Goal: Information Seeking & Learning: Check status

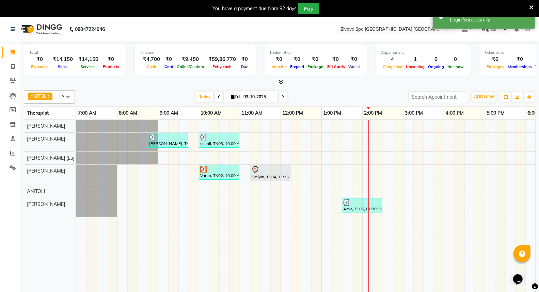
click at [280, 81] on icon at bounding box center [281, 82] width 4 height 5
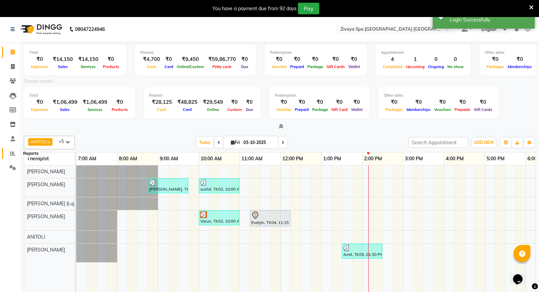
click at [13, 154] on icon at bounding box center [12, 153] width 5 height 5
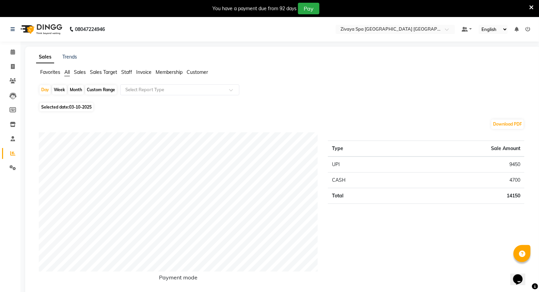
click at [72, 106] on span "03-10-2025" at bounding box center [80, 106] width 22 height 5
select select "10"
select select "2025"
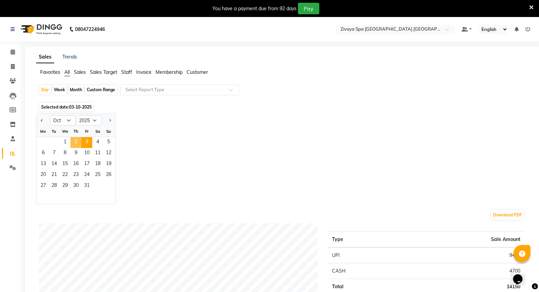
click at [77, 140] on span "2" at bounding box center [75, 142] width 11 height 11
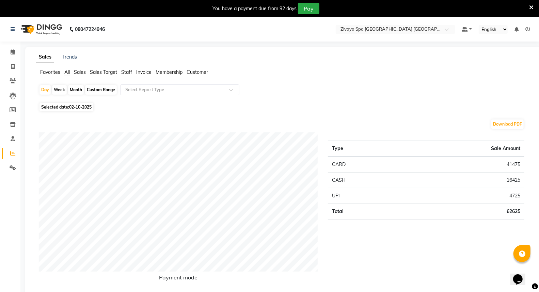
click at [82, 108] on span "02-10-2025" at bounding box center [80, 106] width 22 height 5
select select "10"
select select "2025"
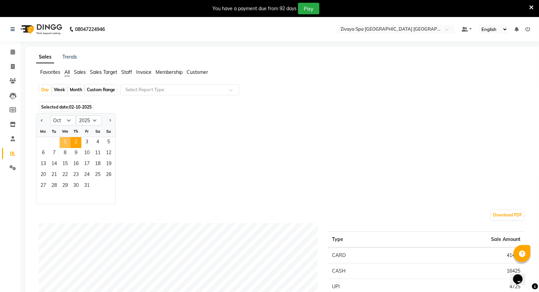
click at [67, 142] on span "1" at bounding box center [65, 142] width 11 height 11
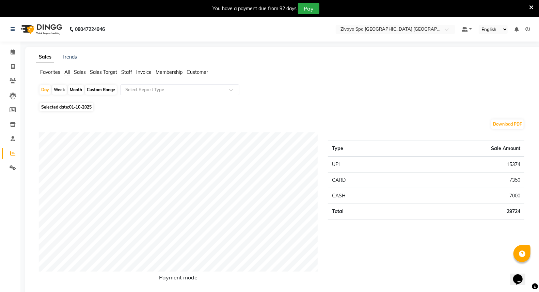
click at [79, 108] on span "01-10-2025" at bounding box center [80, 106] width 22 height 5
select select "10"
select select "2025"
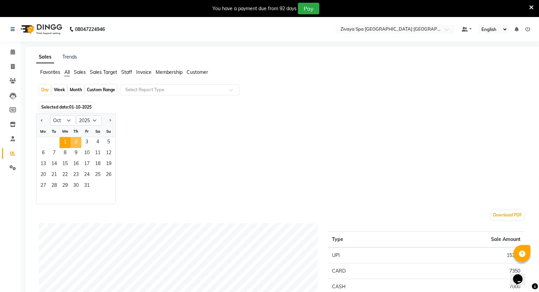
click at [78, 141] on span "2" at bounding box center [75, 142] width 11 height 11
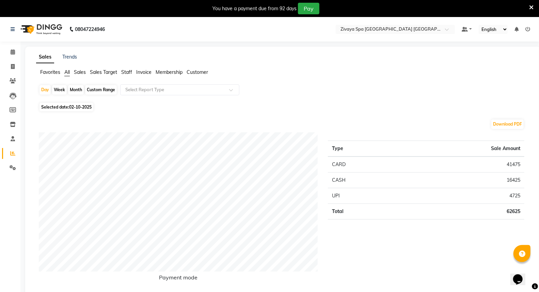
click at [86, 106] on span "02-10-2025" at bounding box center [80, 106] width 22 height 5
select select "10"
select select "2025"
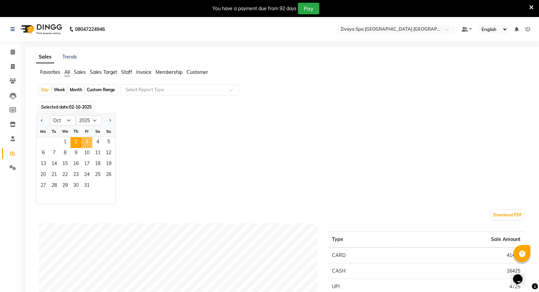
click at [88, 141] on span "3" at bounding box center [86, 142] width 11 height 11
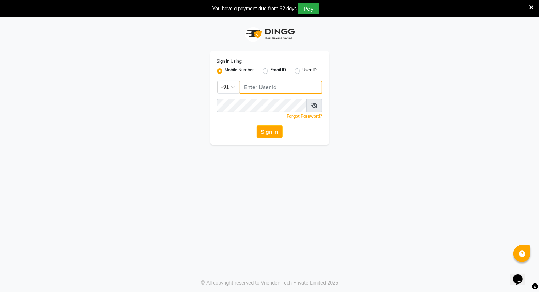
click at [253, 86] on input "Username" at bounding box center [281, 87] width 83 height 13
drag, startPoint x: 279, startPoint y: 87, endPoint x: 236, endPoint y: 94, distance: 43.5
click at [236, 94] on div "Sign In Using: Mobile Number Email ID User ID Country Code × [PHONE_NUMBER] Rem…" at bounding box center [269, 98] width 119 height 94
type input "9366908950"
click at [271, 133] on button "Sign In" at bounding box center [270, 131] width 26 height 13
